Goal: Task Accomplishment & Management: Use online tool/utility

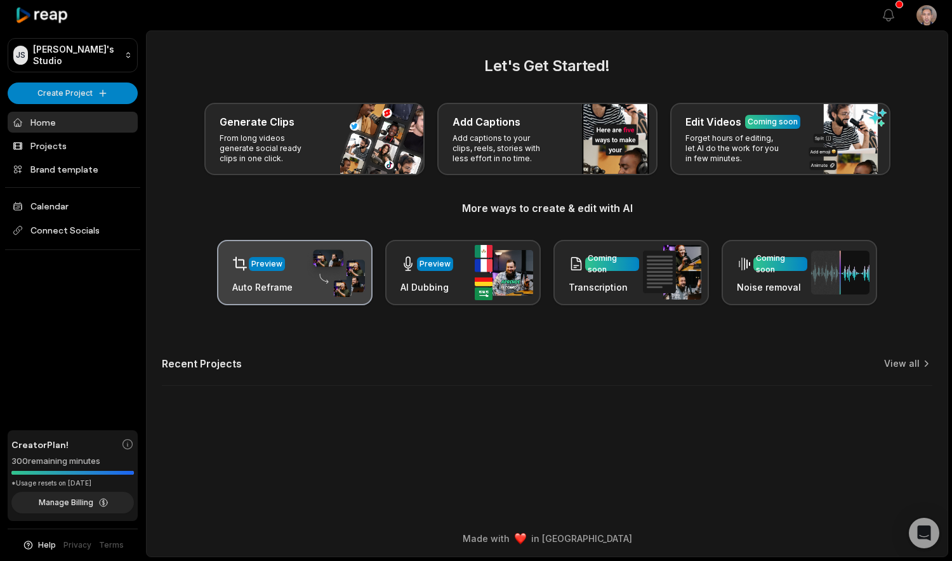
click at [293, 290] on div "Preview Auto Reframe" at bounding box center [294, 272] width 155 height 65
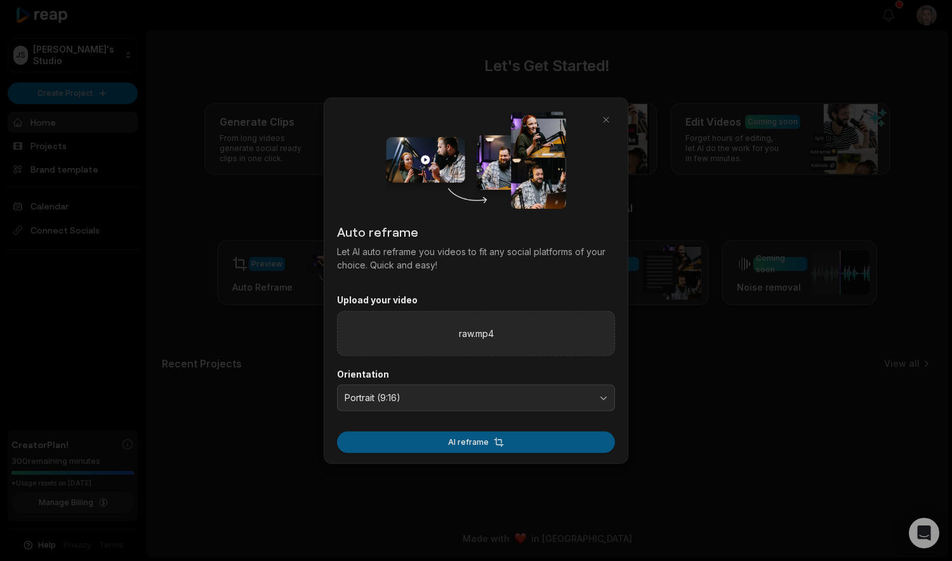
click at [481, 446] on button "AI reframe" at bounding box center [476, 442] width 278 height 22
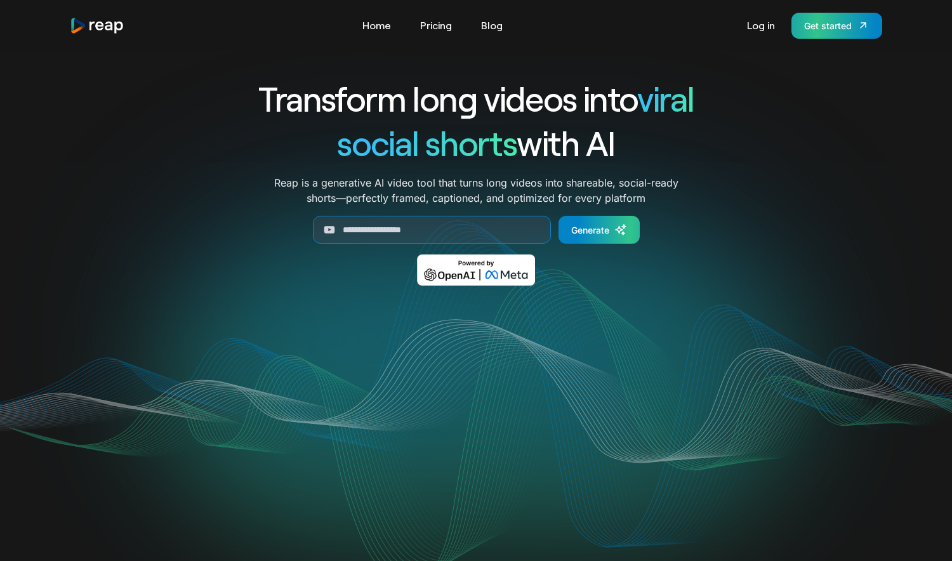
click at [847, 25] on div "Get started" at bounding box center [828, 25] width 48 height 13
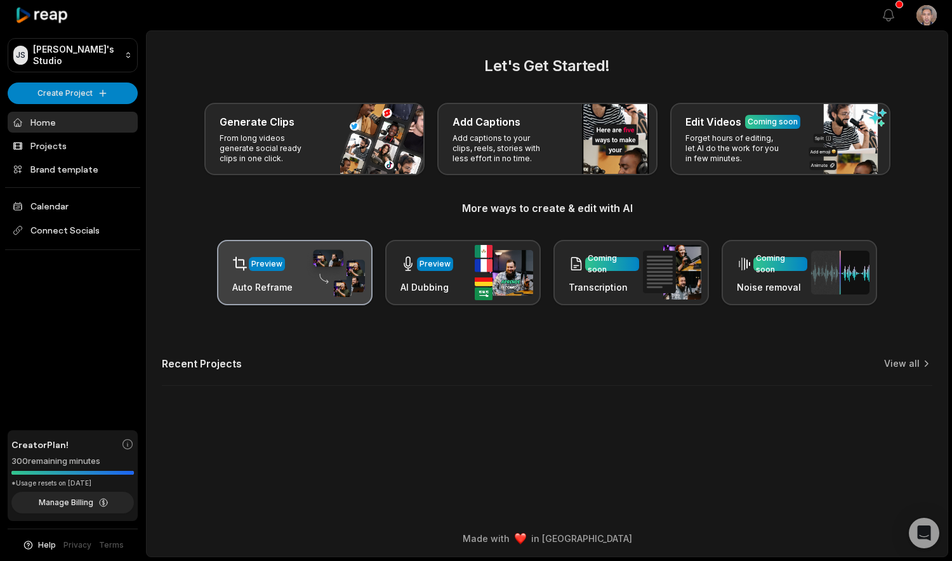
click at [330, 287] on img at bounding box center [336, 273] width 58 height 50
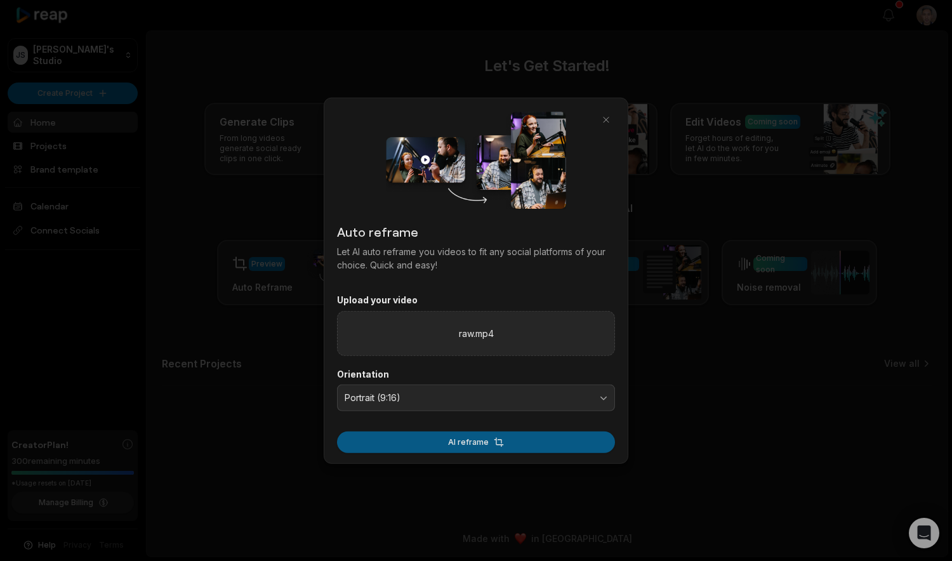
click at [490, 446] on button "AI reframe" at bounding box center [476, 442] width 278 height 22
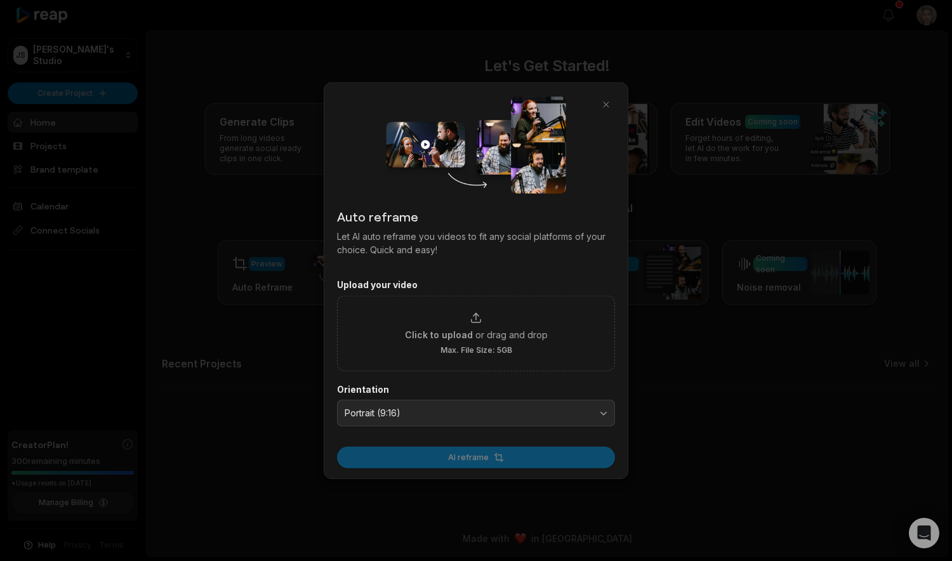
click at [708, 471] on div at bounding box center [476, 280] width 952 height 561
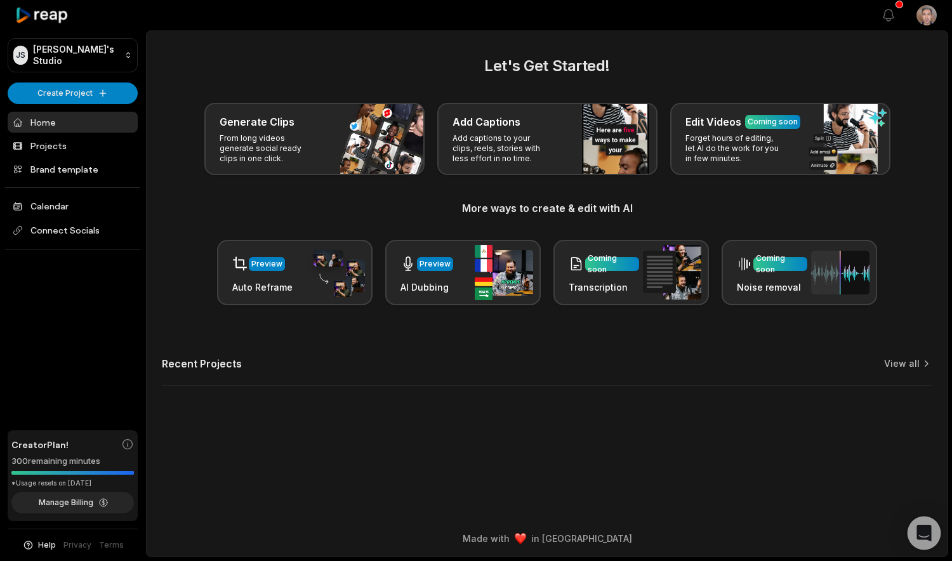
click at [925, 534] on icon "Open Intercom Messenger" at bounding box center [923, 533] width 15 height 17
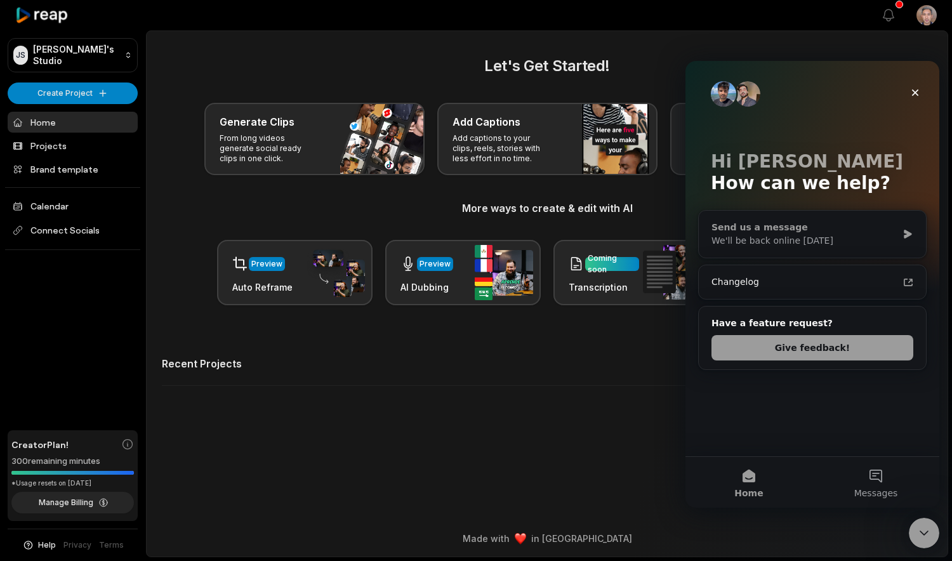
click at [737, 241] on div "We'll be back online [DATE]" at bounding box center [804, 240] width 186 height 13
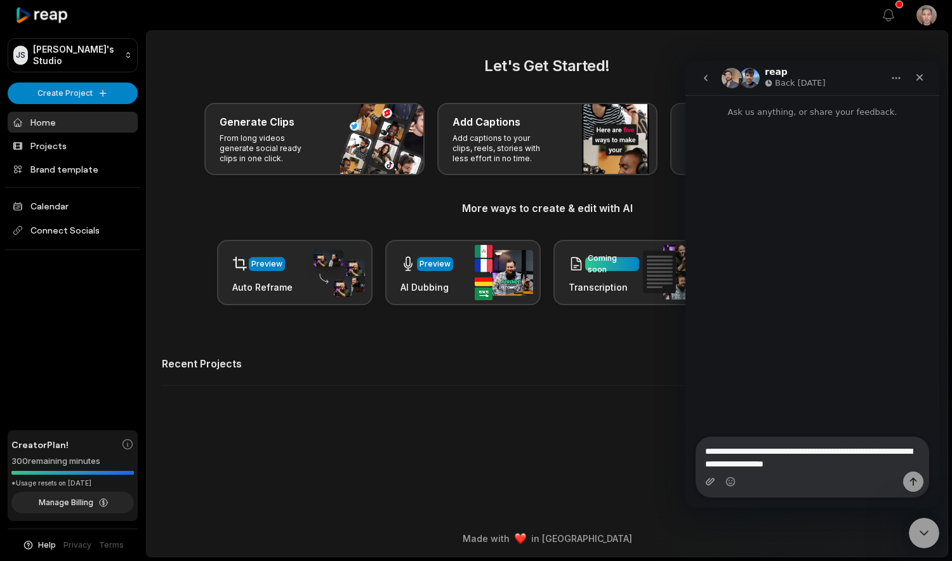
type textarea "**********"
click at [710, 480] on icon "Upload attachment" at bounding box center [710, 481] width 9 height 7
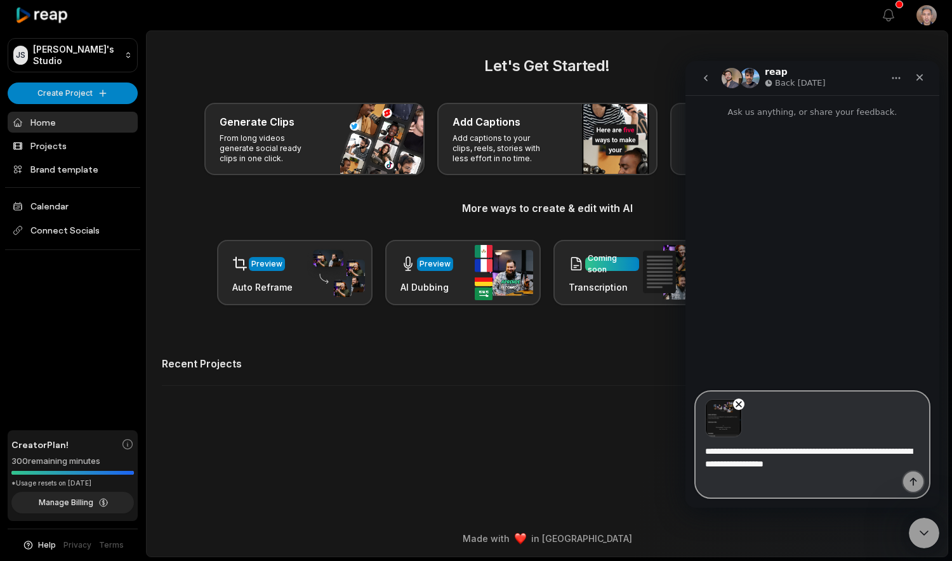
click at [914, 484] on icon "Send a message…" at bounding box center [913, 482] width 10 height 10
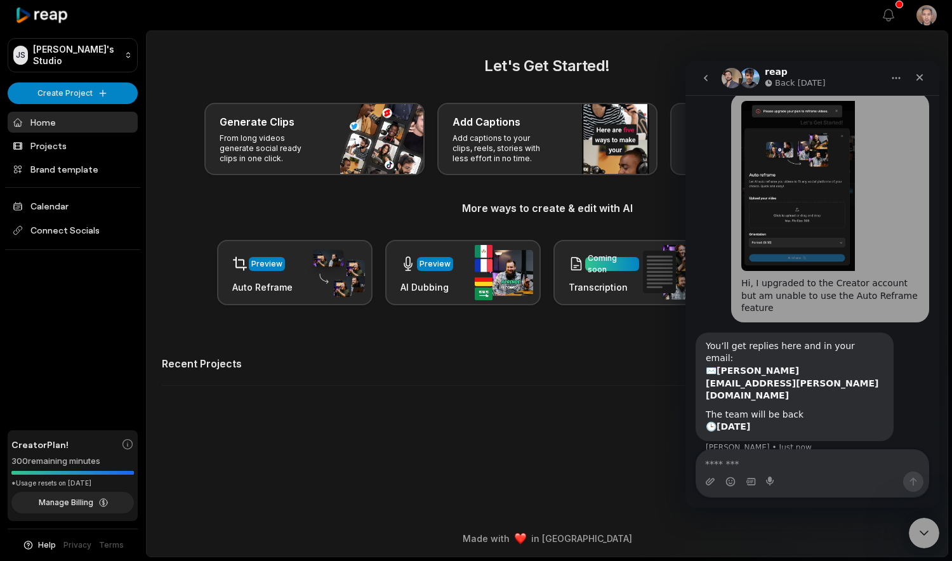
scroll to position [44, 0]
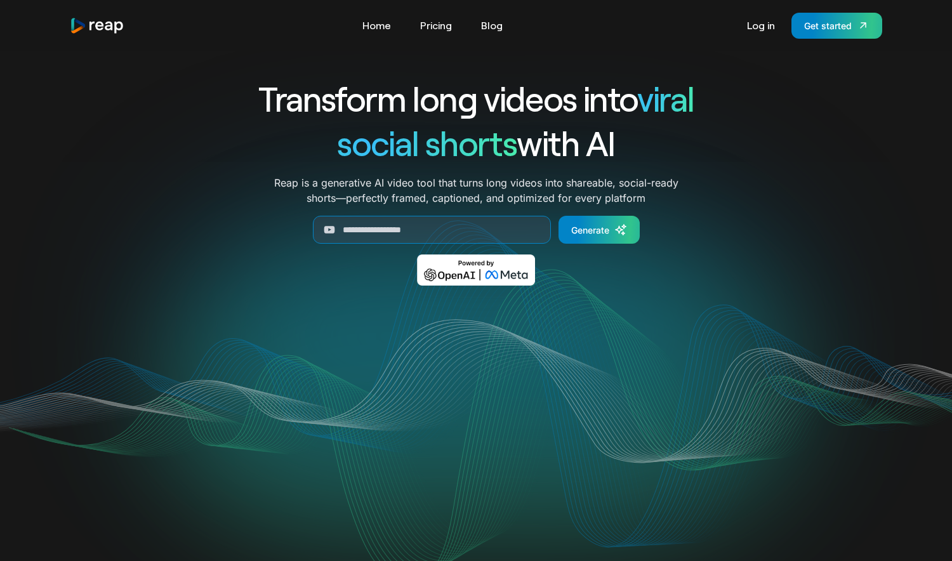
click at [508, 279] on img at bounding box center [476, 269] width 119 height 31
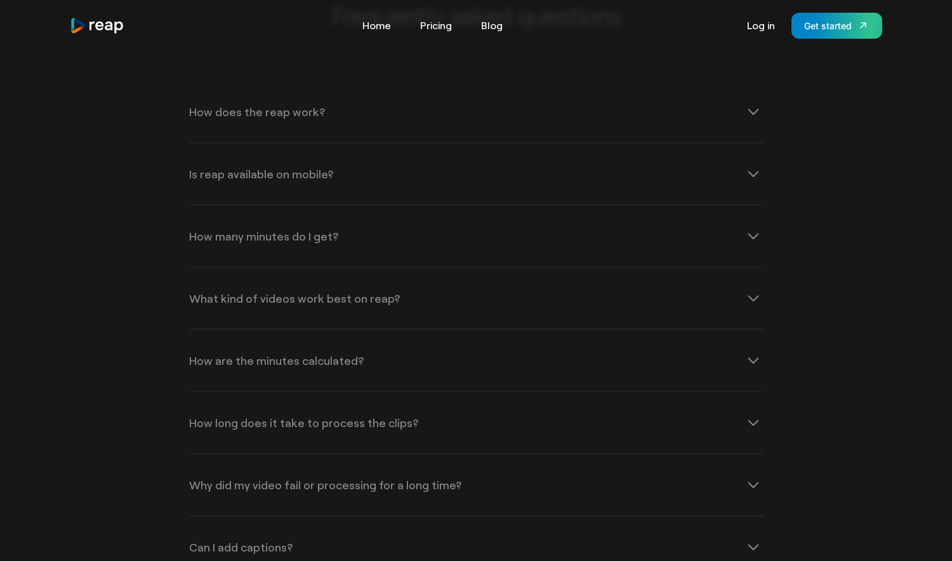
scroll to position [4725, 0]
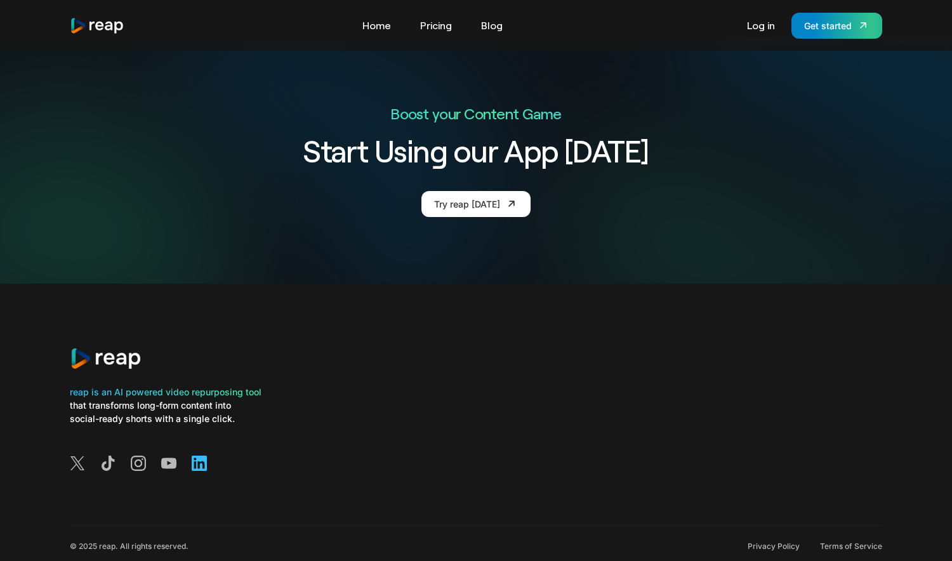
click at [205, 456] on icon at bounding box center [199, 463] width 15 height 15
